Goal: Find specific page/section: Find specific page/section

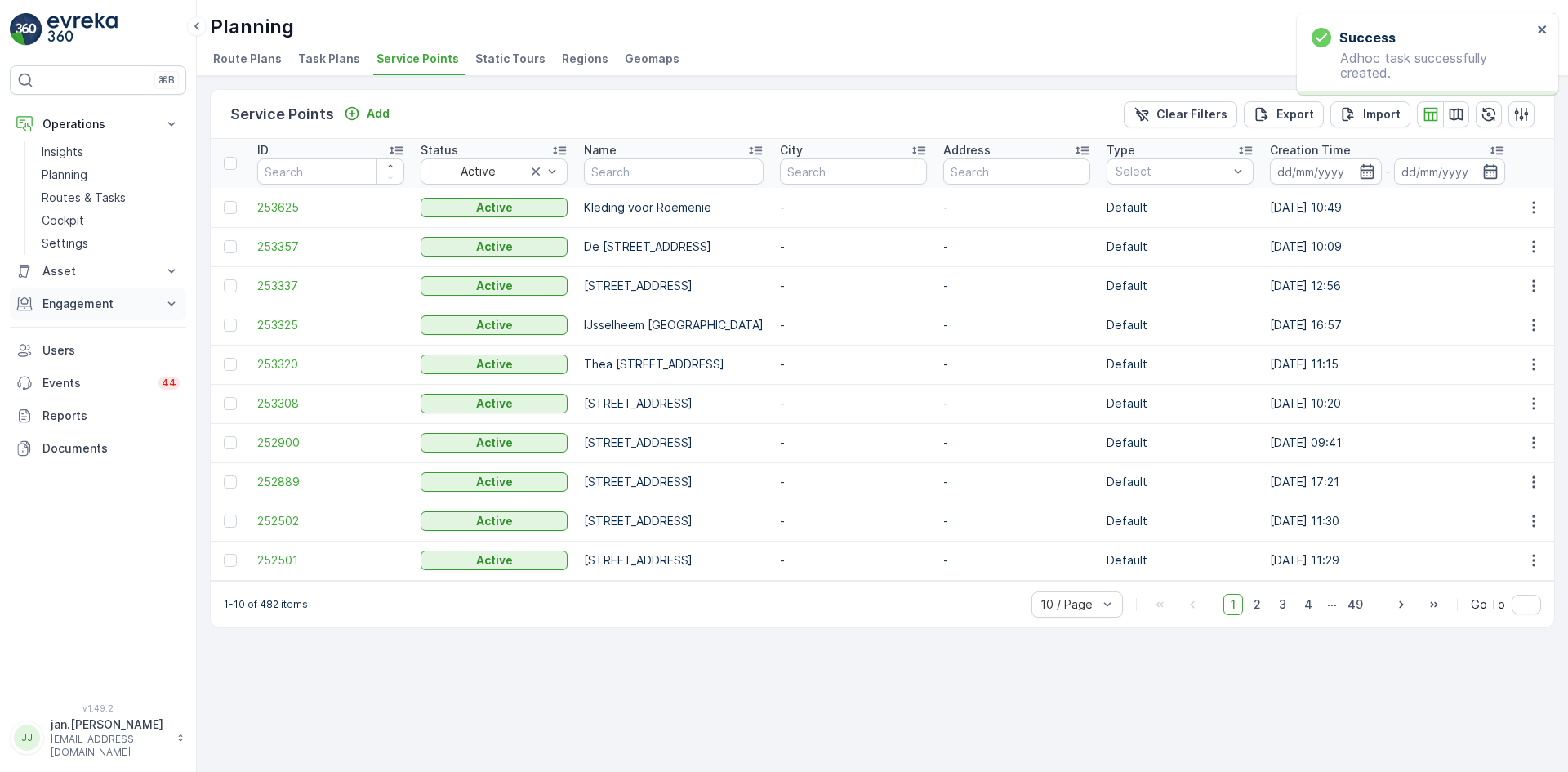
click at [101, 307] on p "Engagement" at bounding box center [98, 304] width 111 height 16
click at [74, 327] on p "Insights" at bounding box center [62, 332] width 42 height 16
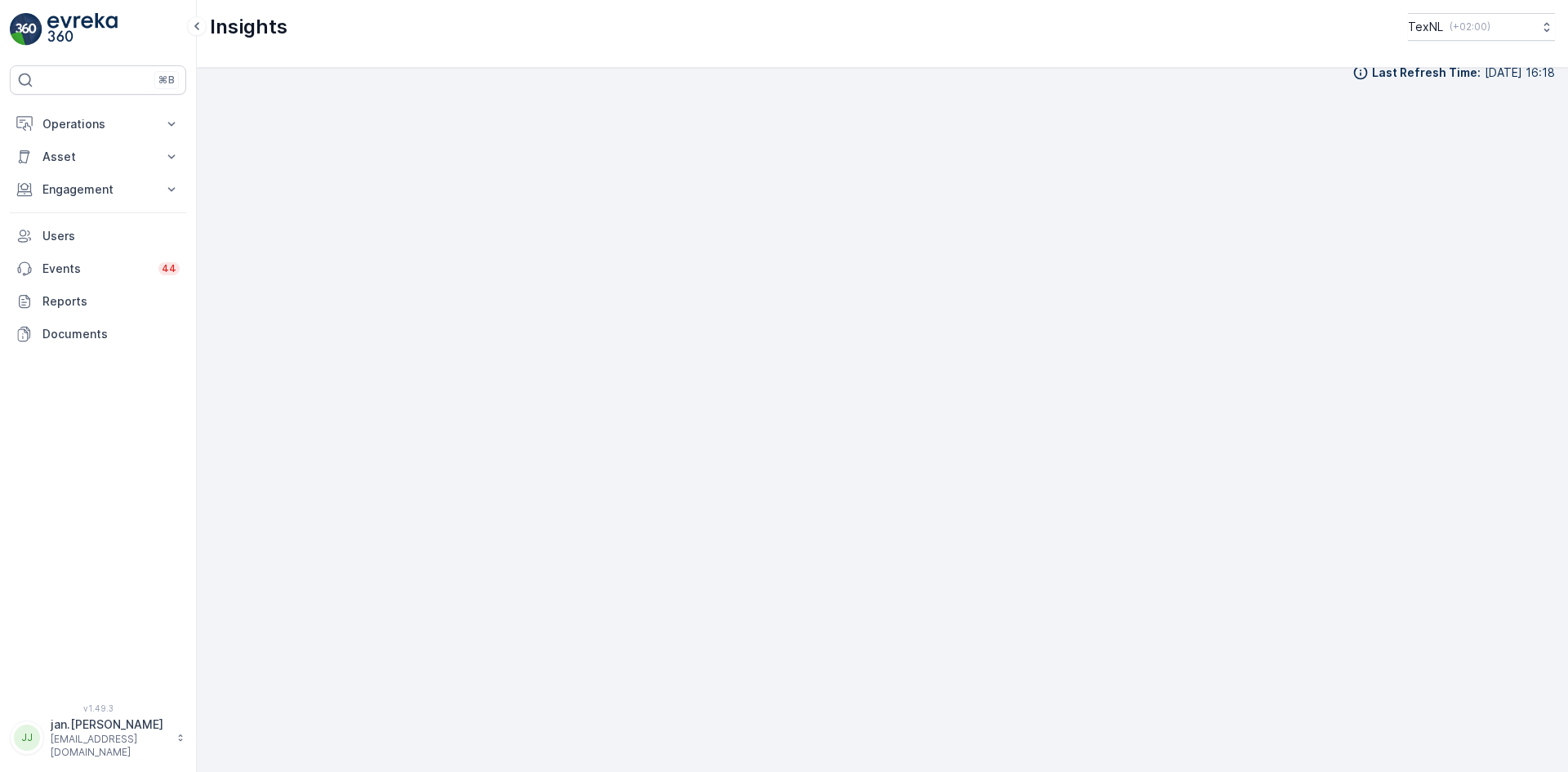
scroll to position [19, 0]
